Goal: Task Accomplishment & Management: Use online tool/utility

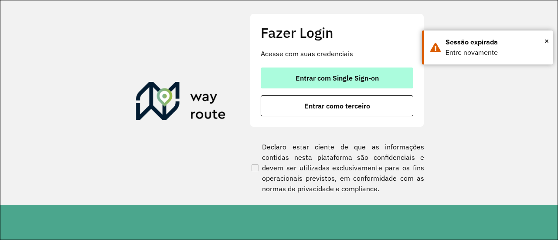
click at [363, 77] on span "Entrar com Single Sign-on" at bounding box center [337, 78] width 83 height 7
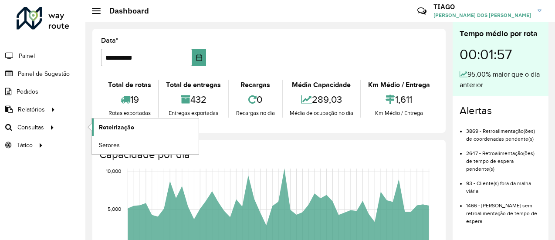
click at [141, 128] on link "Roteirização" at bounding box center [145, 127] width 107 height 17
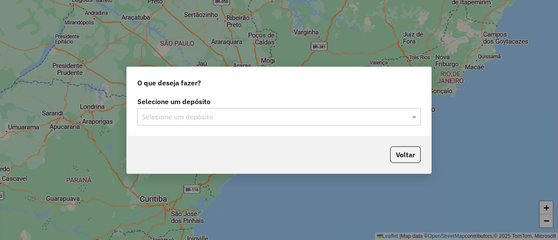
click at [180, 120] on input "text" at bounding box center [270, 117] width 257 height 10
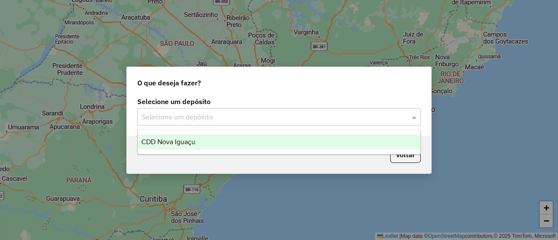
click at [182, 140] on span "CDD Nova Iguaçu" at bounding box center [168, 141] width 54 height 7
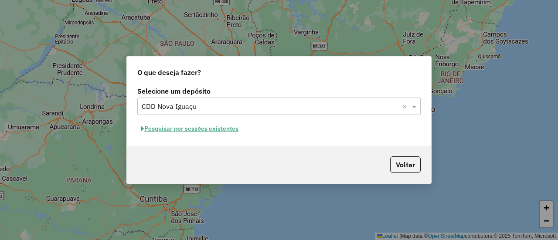
click at [234, 127] on button "Pesquisar por sessões existentes" at bounding box center [189, 129] width 105 height 14
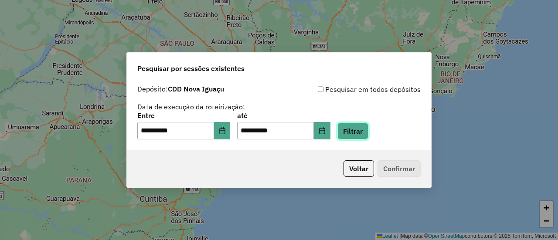
click at [354, 133] on button "Filtrar" at bounding box center [352, 131] width 31 height 17
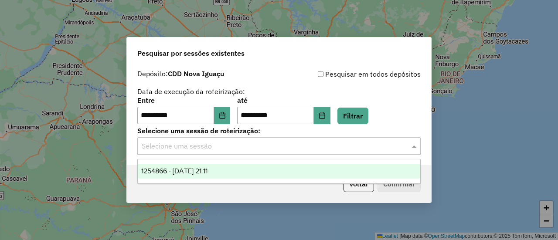
click at [330, 149] on input "text" at bounding box center [270, 146] width 257 height 10
click at [268, 176] on div "1254866 - [DATE] 21:11" at bounding box center [279, 171] width 282 height 15
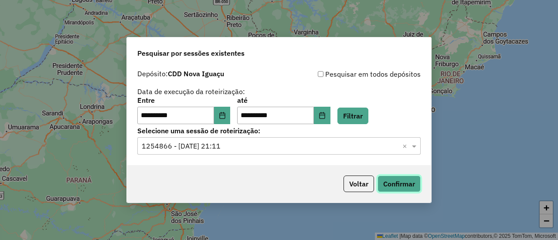
click at [383, 180] on button "Confirmar" at bounding box center [398, 184] width 43 height 17
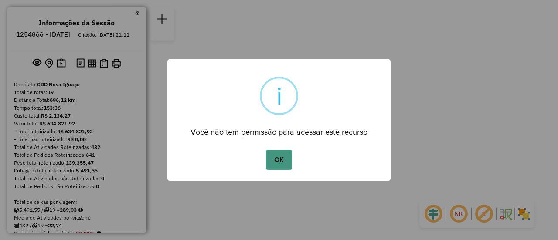
click at [281, 156] on button "OK" at bounding box center [279, 160] width 26 height 20
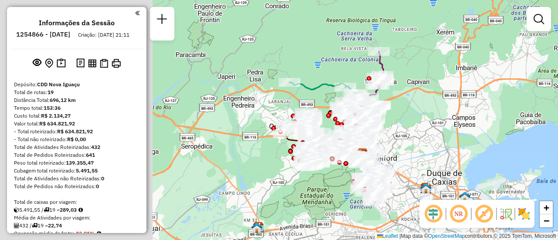
drag, startPoint x: 230, startPoint y: 88, endPoint x: 394, endPoint y: 115, distance: 166.0
click at [394, 115] on div "Janela de atendimento Grade de atendimento Capacidade Transportadoras Veículos …" at bounding box center [279, 120] width 558 height 240
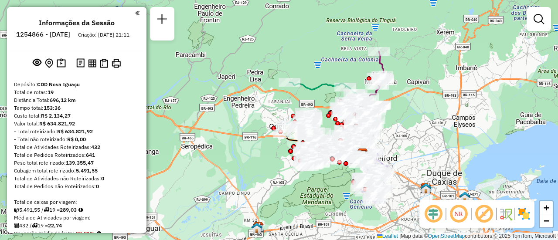
click at [527, 215] on img at bounding box center [524, 214] width 14 height 14
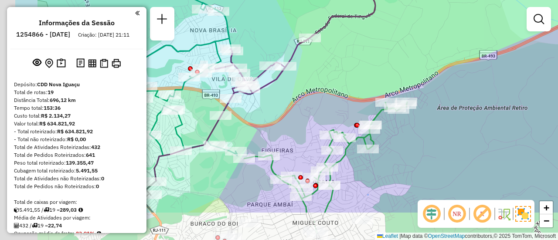
drag, startPoint x: 420, startPoint y: 136, endPoint x: 491, endPoint y: 85, distance: 87.7
click at [491, 85] on div "Janela de atendimento Grade de atendimento Capacidade Transportadoras Veículos …" at bounding box center [279, 120] width 558 height 240
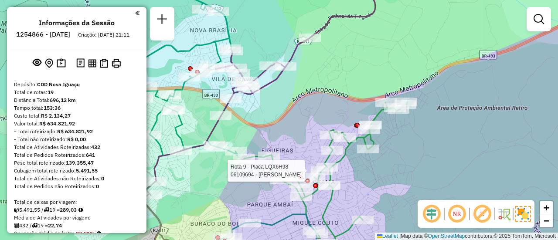
select select "**********"
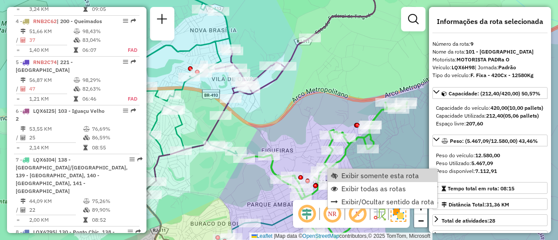
scroll to position [739, 0]
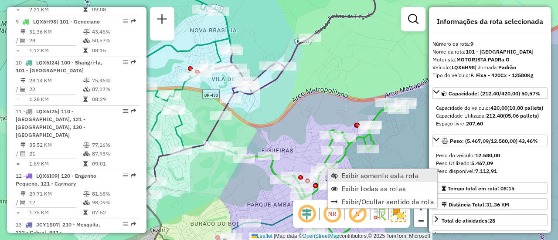
click at [391, 179] on span "Exibir somente esta rota" at bounding box center [380, 175] width 78 height 7
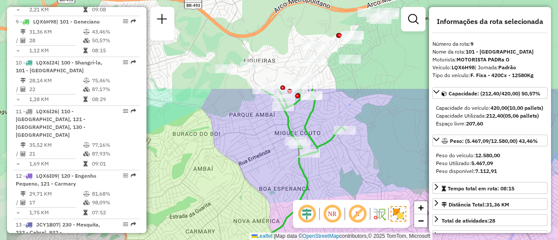
drag, startPoint x: 276, startPoint y: 89, endPoint x: 339, endPoint y: 202, distance: 129.0
click at [339, 202] on hb-router-mapa "Informações da Sessão 1254866 - [DATE] Criação: [DATE] 21:11 Depósito: CDD Nova…" at bounding box center [279, 120] width 558 height 240
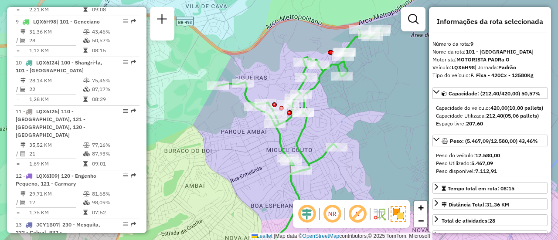
drag, startPoint x: 312, startPoint y: 131, endPoint x: 303, endPoint y: 148, distance: 18.9
click at [303, 148] on icon at bounding box center [299, 100] width 163 height 142
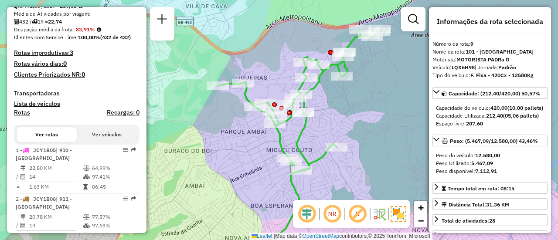
scroll to position [216, 0]
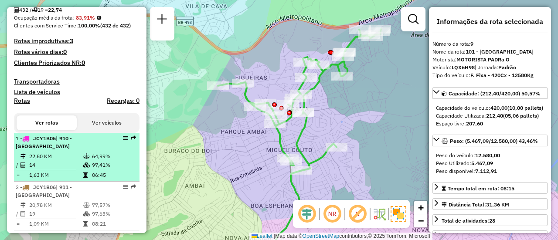
click at [71, 150] on div "1 - JCY1B05 | 910 - [GEOGRAPHIC_DATA]" at bounding box center [62, 143] width 92 height 16
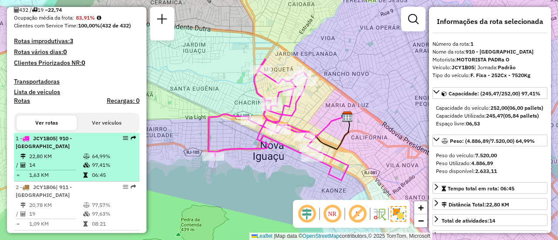
click at [99, 170] on td "97,41%" at bounding box center [114, 165] width 44 height 9
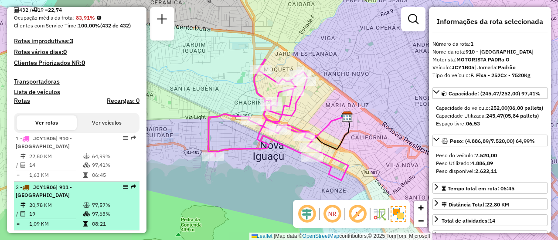
click at [85, 199] on div "2 - JCY1B06 | 911 - [GEOGRAPHIC_DATA]" at bounding box center [62, 192] width 92 height 16
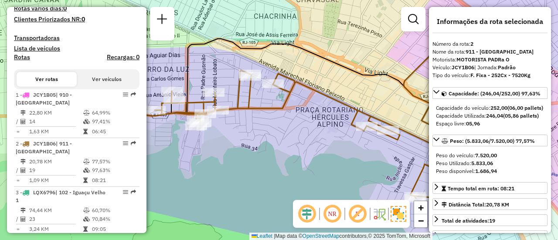
scroll to position [172, 0]
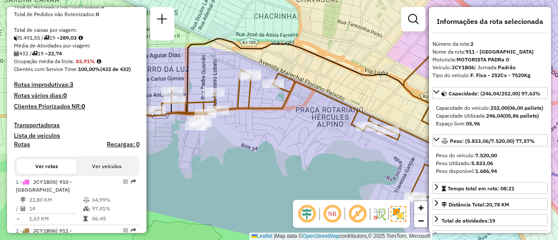
click at [58, 88] on h4 "Rotas improdutivas: 3" at bounding box center [77, 84] width 126 height 7
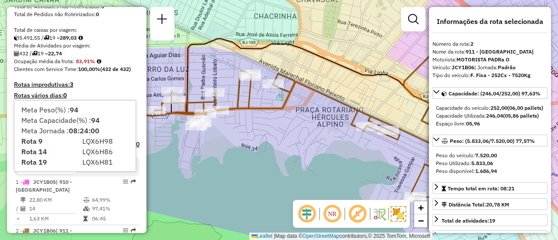
click at [113, 65] on div "Ocupação média da frota: 83,91%" at bounding box center [77, 62] width 126 height 8
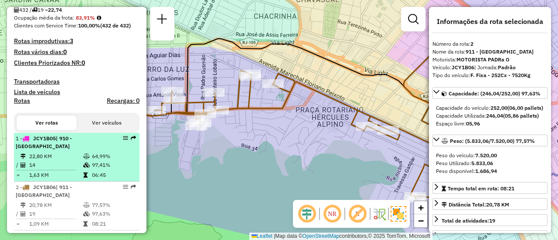
scroll to position [303, 0]
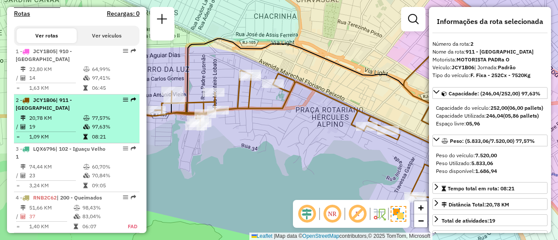
click at [111, 131] on td "97,63%" at bounding box center [114, 126] width 44 height 9
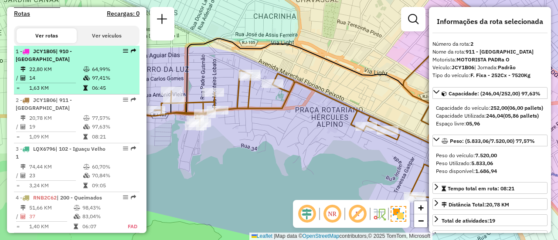
click at [96, 82] on td "97,41%" at bounding box center [114, 78] width 44 height 9
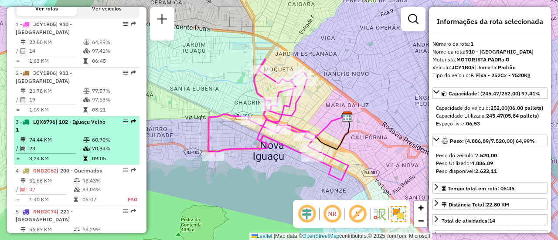
scroll to position [347, 0]
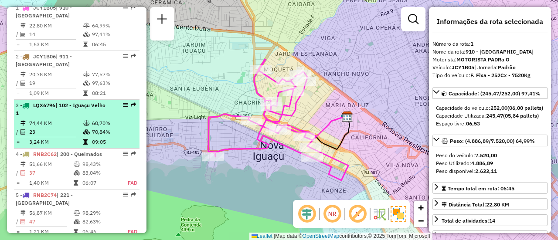
click at [52, 127] on td "74,44 KM" at bounding box center [56, 123] width 54 height 9
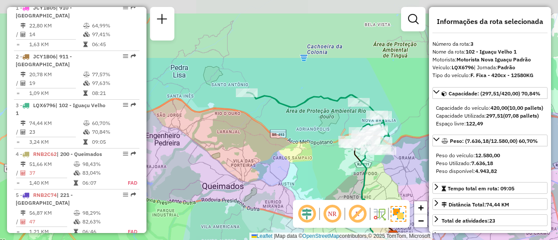
drag, startPoint x: 303, startPoint y: 68, endPoint x: 323, endPoint y: 150, distance: 84.5
click at [323, 150] on div "Janela de atendimento Grade de atendimento Capacidade Transportadoras Veículos …" at bounding box center [279, 120] width 558 height 240
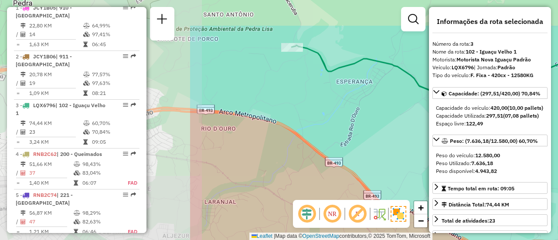
drag, startPoint x: 214, startPoint y: 111, endPoint x: 460, endPoint y: 161, distance: 250.8
click at [460, 161] on hb-router-mapa "Informações da Sessão 1254866 - [DATE] Criação: [DATE] 21:11 Depósito: CDD Nova…" at bounding box center [279, 120] width 558 height 240
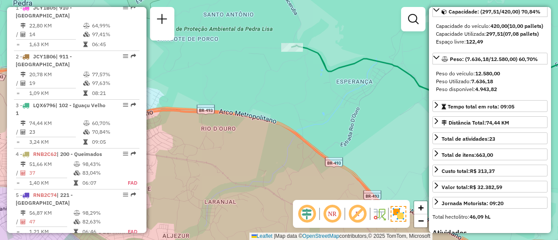
scroll to position [87, 0]
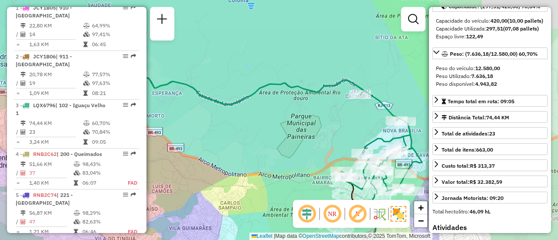
drag, startPoint x: 408, startPoint y: 136, endPoint x: 222, endPoint y: 119, distance: 186.8
click at [222, 119] on div "Janela de atendimento Grade de atendimento Capacidade Transportadoras Veículos …" at bounding box center [279, 120] width 558 height 240
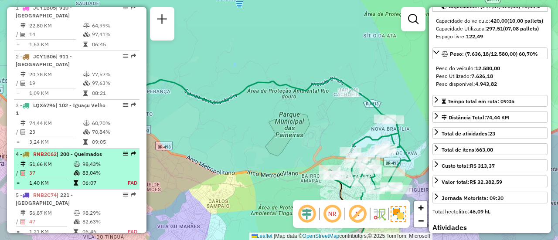
click at [78, 166] on li "4 - RNB2C62 | 200 - Queimados 51,66 KM 98,43% / 37 83,04% = 1,40 KM 06:07 FAD" at bounding box center [77, 169] width 126 height 41
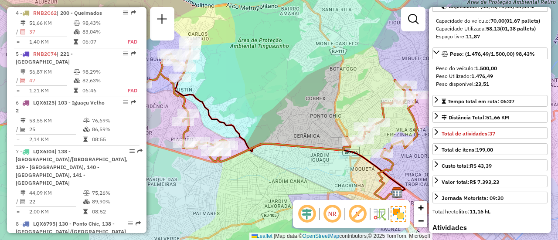
scroll to position [495, 0]
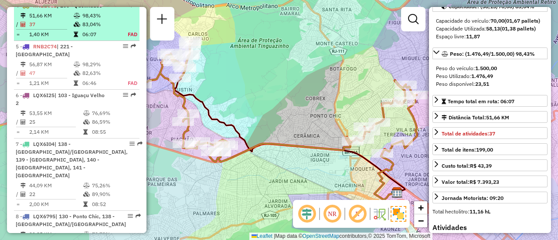
click at [44, 29] on td "37" at bounding box center [51, 24] width 44 height 9
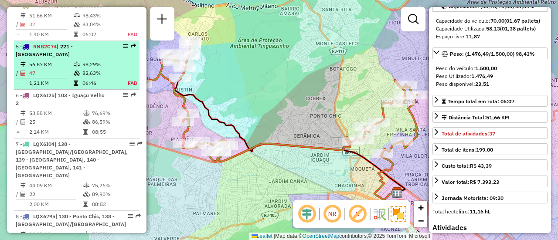
click at [82, 66] on td "98,29%" at bounding box center [100, 64] width 36 height 9
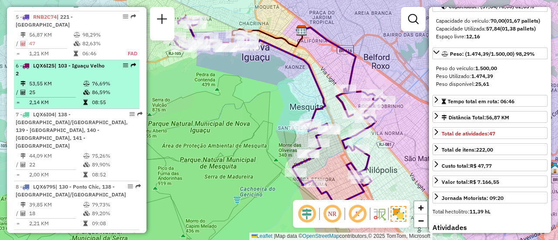
scroll to position [536, 0]
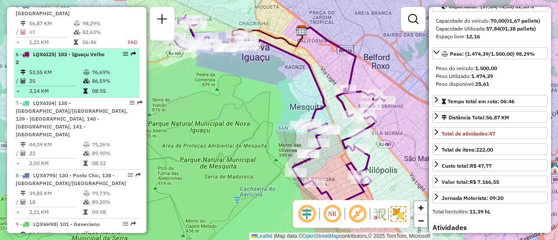
click at [103, 81] on td "86,59%" at bounding box center [114, 81] width 44 height 9
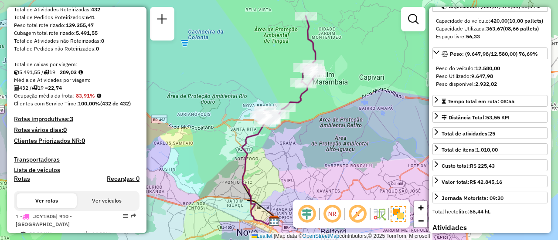
scroll to position [144, 0]
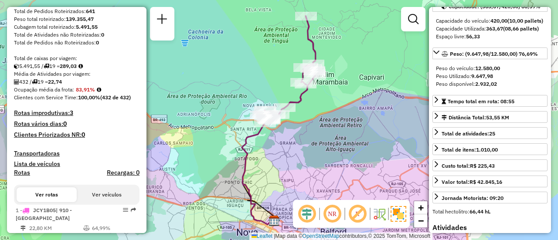
click at [60, 117] on h4 "Rotas improdutivas: 3" at bounding box center [77, 112] width 126 height 7
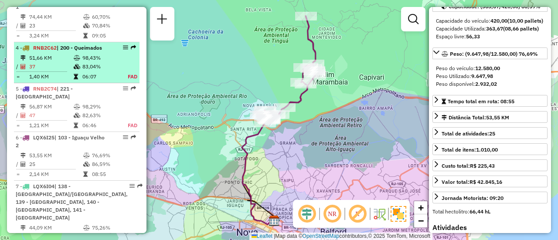
scroll to position [493, 0]
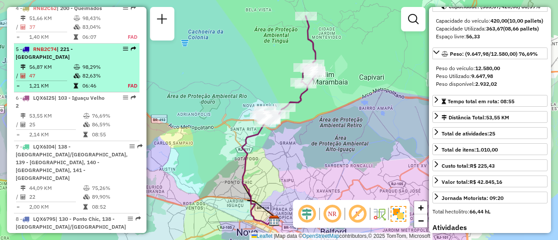
click at [93, 75] on td "82,63%" at bounding box center [100, 75] width 36 height 9
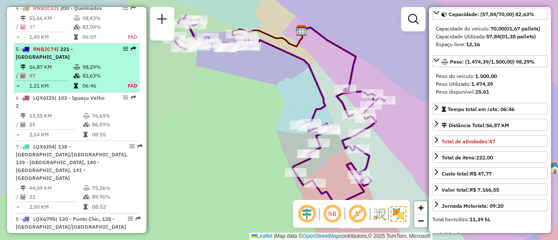
scroll to position [95, 0]
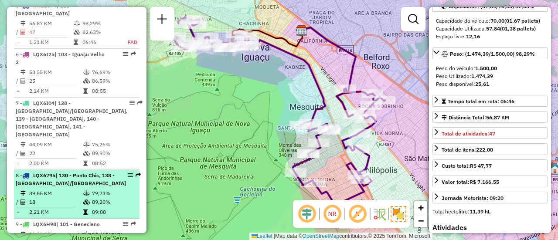
click at [106, 172] on div "8 - LQX6795 | 130 - [GEOGRAPHIC_DATA], 138 - [GEOGRAPHIC_DATA]/[GEOGRAPHIC_DATA]" at bounding box center [77, 180] width 122 height 16
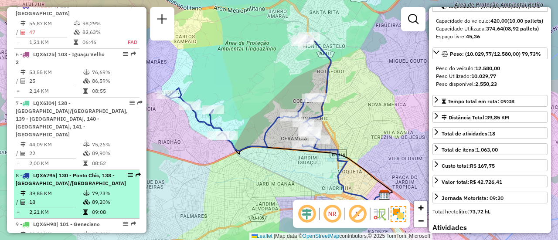
scroll to position [580, 0]
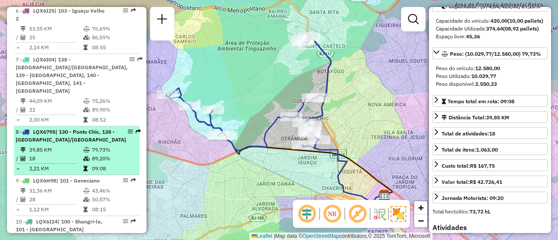
click at [92, 154] on td "89,20%" at bounding box center [114, 158] width 44 height 9
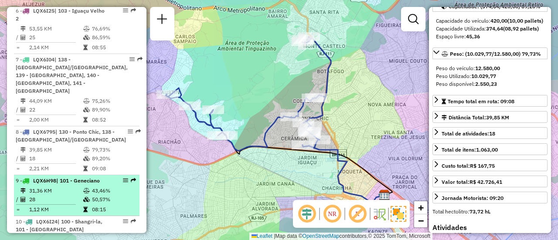
click at [92, 187] on td "43,46%" at bounding box center [114, 191] width 44 height 9
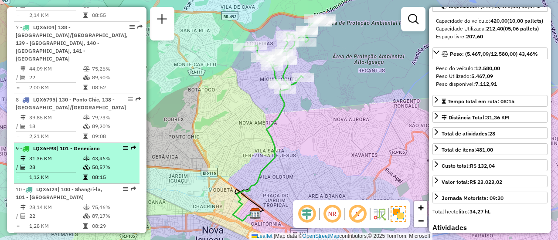
scroll to position [623, 0]
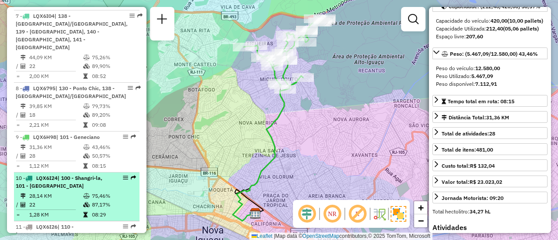
click at [76, 192] on td "28,14 KM" at bounding box center [56, 196] width 54 height 9
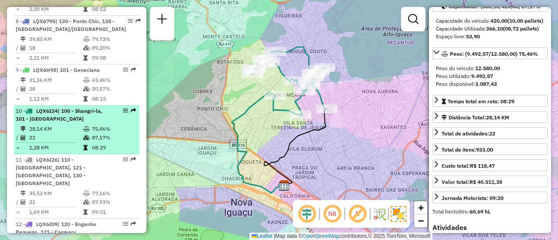
scroll to position [710, 0]
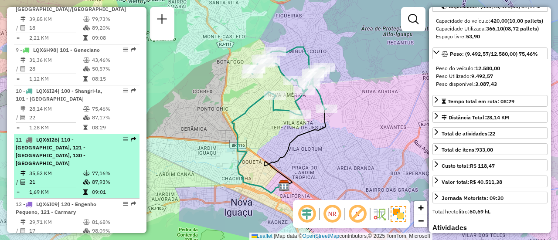
click at [78, 188] on td "1,69 KM" at bounding box center [56, 192] width 54 height 9
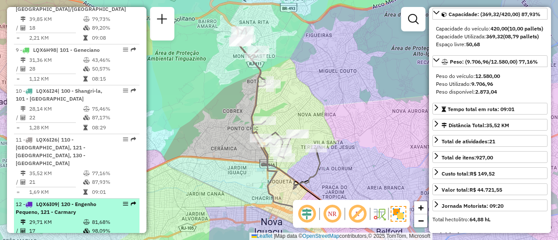
click at [84, 218] on td at bounding box center [87, 222] width 9 height 9
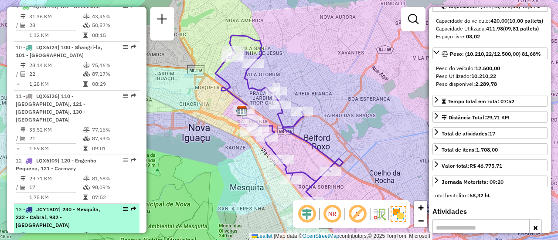
click at [81, 206] on span "| 230 - Mesquita, 232 - Cabral, 932 - [GEOGRAPHIC_DATA]" at bounding box center [58, 217] width 85 height 22
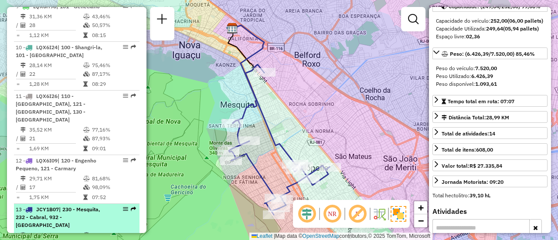
scroll to position [841, 0]
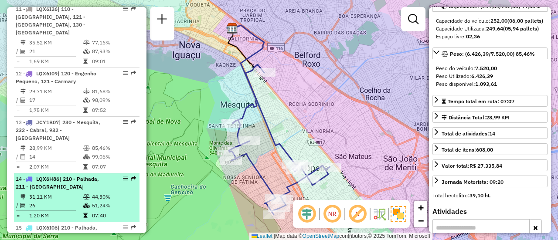
click at [83, 201] on td at bounding box center [87, 205] width 9 height 9
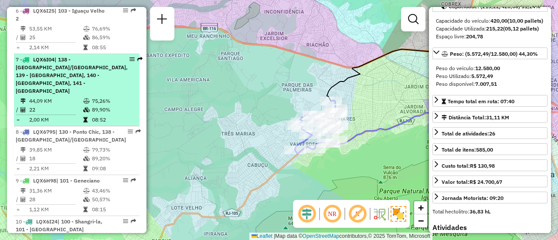
scroll to position [493, 0]
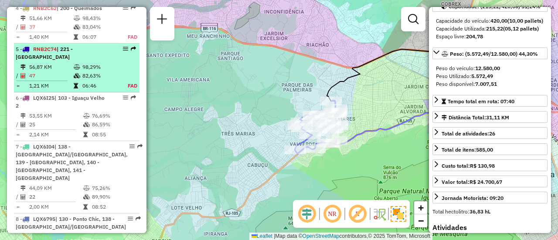
click at [68, 76] on td "47" at bounding box center [51, 75] width 44 height 9
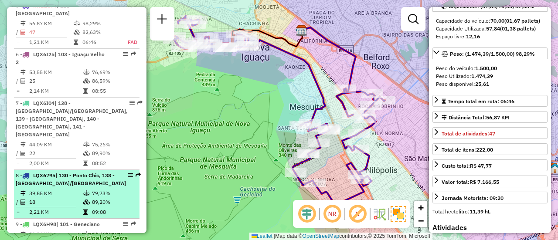
scroll to position [580, 0]
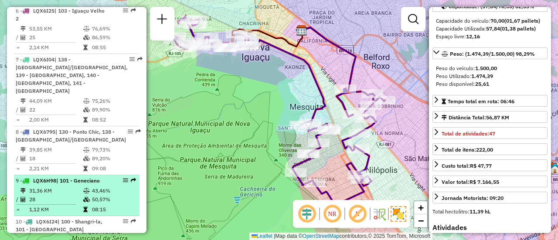
click at [60, 177] on span "| 101 - Geneciano" at bounding box center [78, 180] width 44 height 7
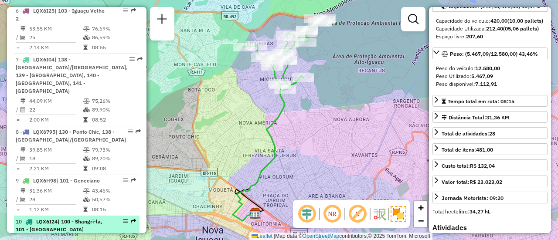
click at [83, 218] on div "10 - LQX6I24 | 100 - Shangri-la, 101 - [GEOGRAPHIC_DATA]" at bounding box center [62, 226] width 92 height 16
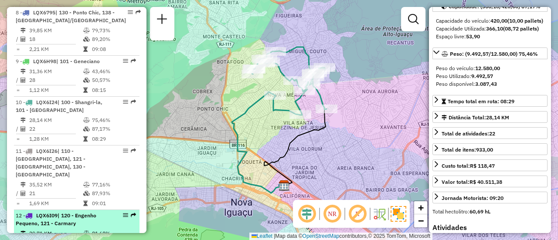
scroll to position [710, 0]
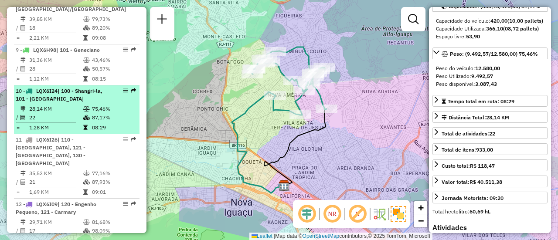
click at [86, 123] on td at bounding box center [87, 127] width 9 height 9
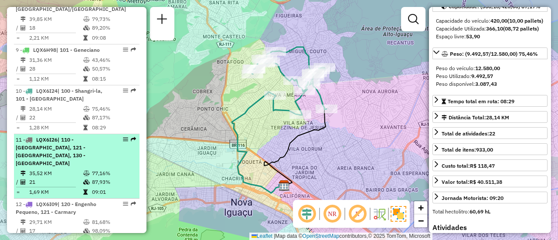
click at [85, 137] on span "| 110 - [GEOGRAPHIC_DATA], 121 - [GEOGRAPHIC_DATA], 130 - [GEOGRAPHIC_DATA]" at bounding box center [51, 151] width 70 height 30
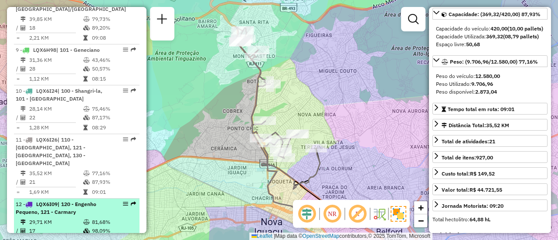
click at [92, 201] on span "| 120 - Engenho Pequeno, 121 - Carmary" at bounding box center [56, 208] width 81 height 14
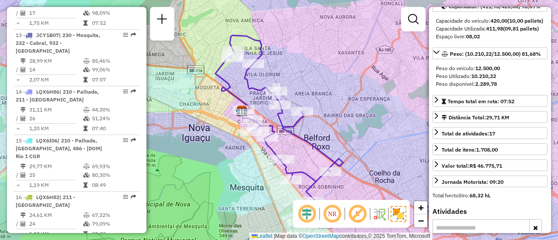
scroll to position [972, 0]
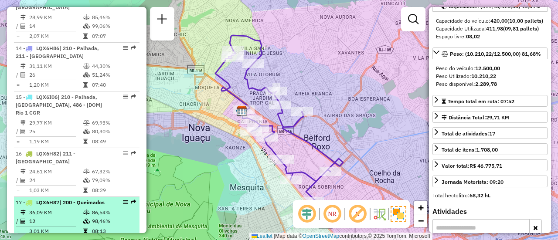
click at [71, 199] on span "| 200 - Queimados" at bounding box center [81, 202] width 45 height 7
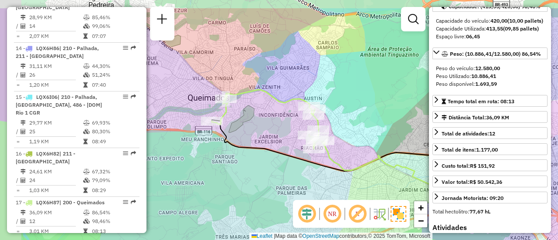
drag, startPoint x: 173, startPoint y: 125, endPoint x: 221, endPoint y: 157, distance: 57.4
click at [221, 157] on div "Janela de atendimento Grade de atendimento Capacidade Transportadoras Veículos …" at bounding box center [279, 120] width 558 height 240
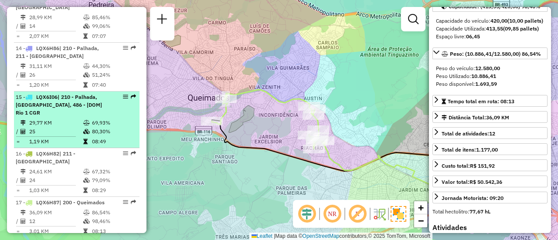
scroll to position [1016, 0]
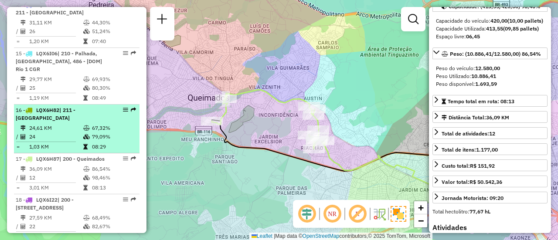
click at [78, 124] on td "24,61 KM" at bounding box center [56, 128] width 54 height 9
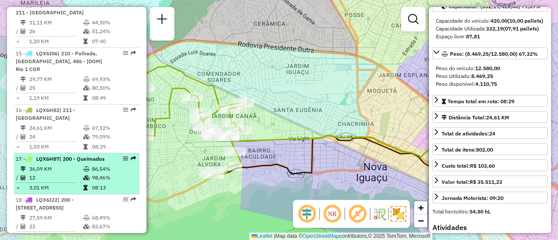
click at [85, 167] on icon at bounding box center [86, 169] width 7 height 5
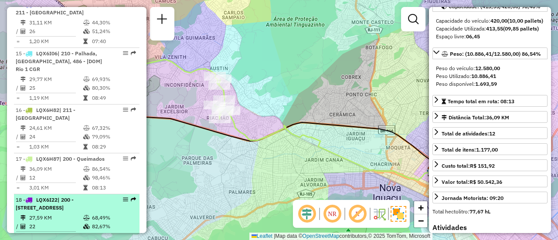
click at [89, 196] on div "18 - LQX6I22 | 200 - [STREET_ADDRESS]" at bounding box center [62, 204] width 92 height 16
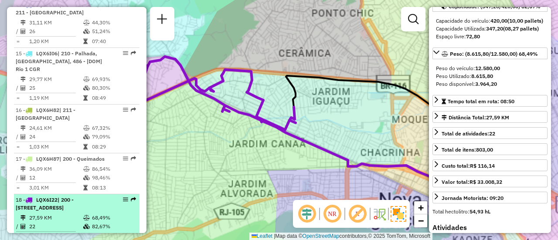
scroll to position [95, 0]
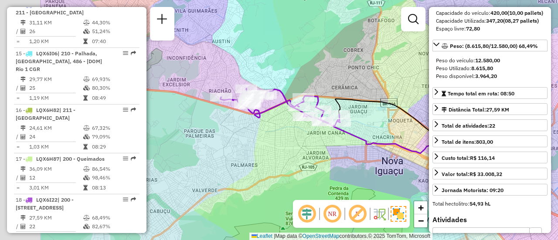
drag, startPoint x: 180, startPoint y: 139, endPoint x: 275, endPoint y: 142, distance: 95.9
click at [275, 142] on div "Janela de atendimento Grade de atendimento Capacidade Transportadoras Veículos …" at bounding box center [279, 120] width 558 height 240
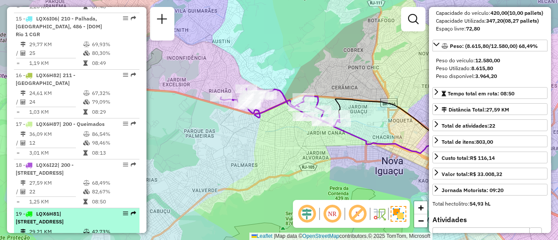
scroll to position [1078, 0]
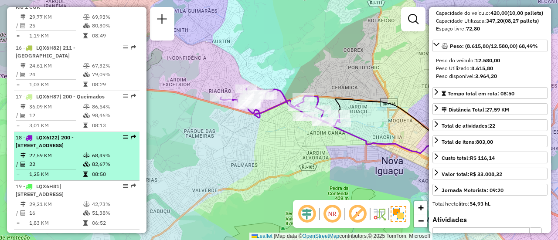
click at [111, 134] on div "18 - LQX6I22 | 200 - [STREET_ADDRESS]" at bounding box center [77, 142] width 122 height 16
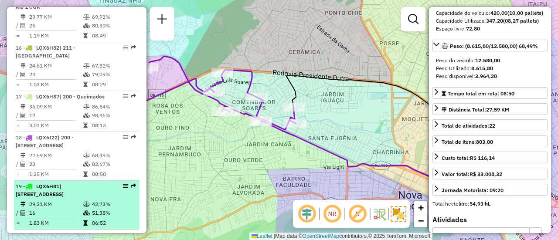
click at [99, 209] on td "51,38%" at bounding box center [114, 213] width 44 height 9
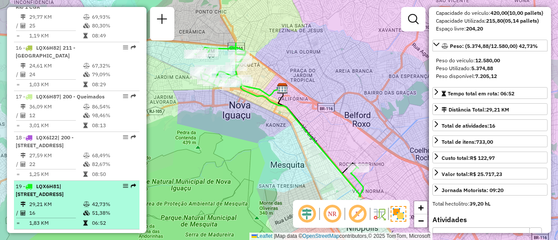
click at [41, 200] on td "29,21 KM" at bounding box center [56, 204] width 54 height 9
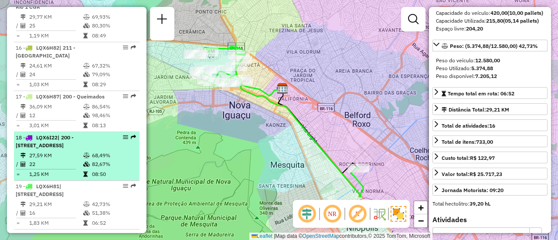
click at [93, 151] on td "68,49%" at bounding box center [114, 155] width 44 height 9
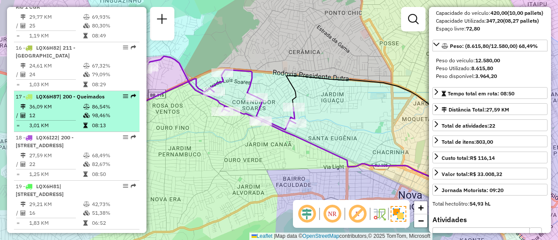
click at [115, 121] on td "08:13" at bounding box center [114, 125] width 44 height 9
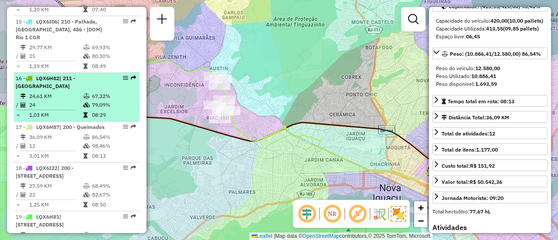
scroll to position [1034, 0]
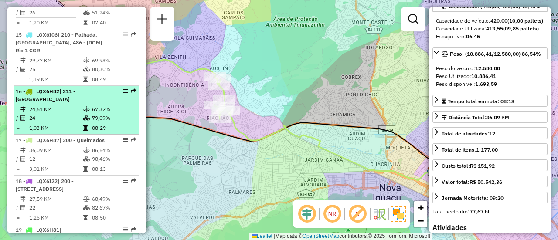
click at [117, 88] on div "16 - LQX6H82 | 211 - [GEOGRAPHIC_DATA]" at bounding box center [77, 96] width 122 height 16
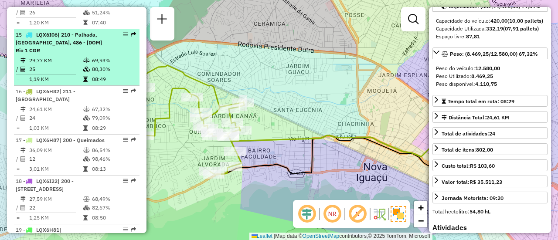
click at [111, 75] on td "08:49" at bounding box center [114, 79] width 44 height 9
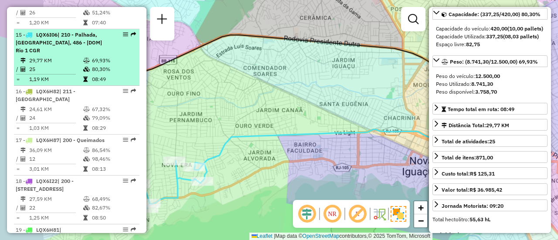
scroll to position [95, 0]
